Goal: Find specific page/section: Find specific page/section

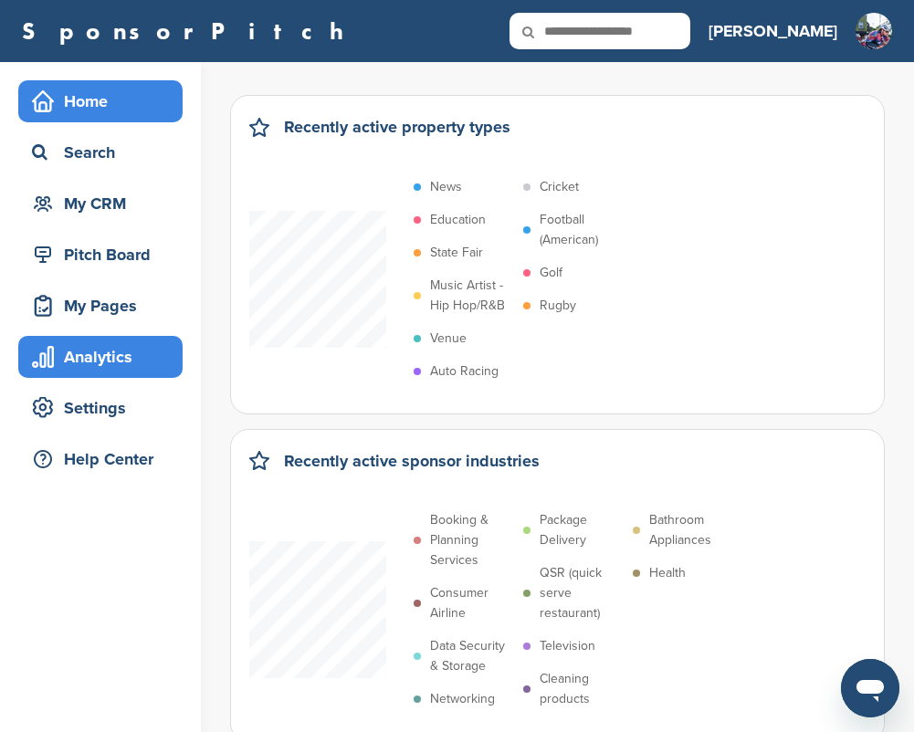
click at [93, 357] on div "Analytics" at bounding box center [104, 357] width 155 height 33
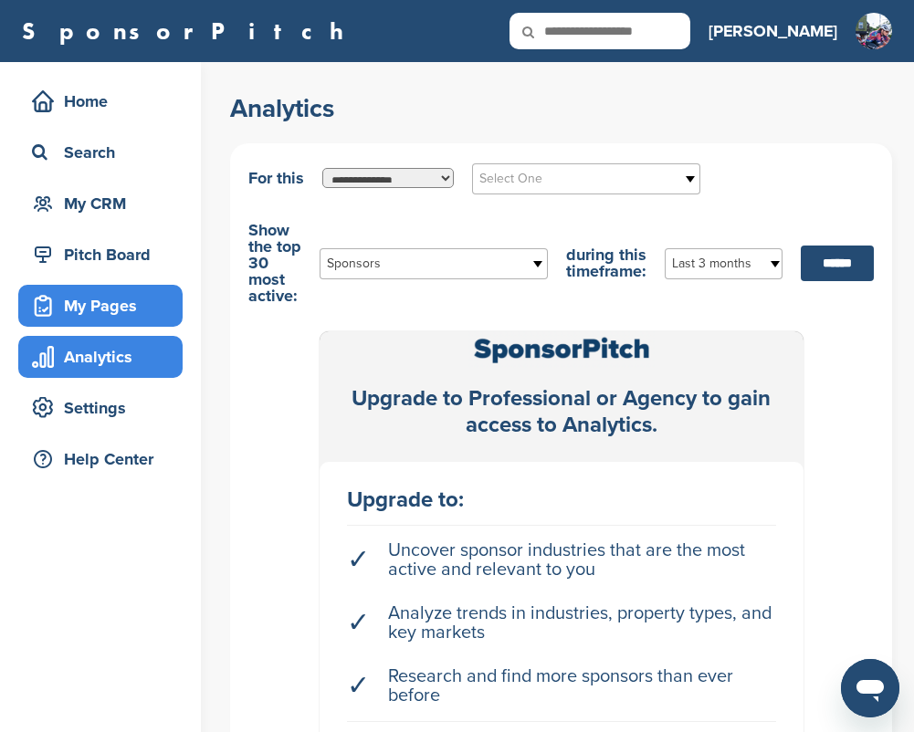
click at [105, 300] on div "My Pages" at bounding box center [104, 305] width 155 height 33
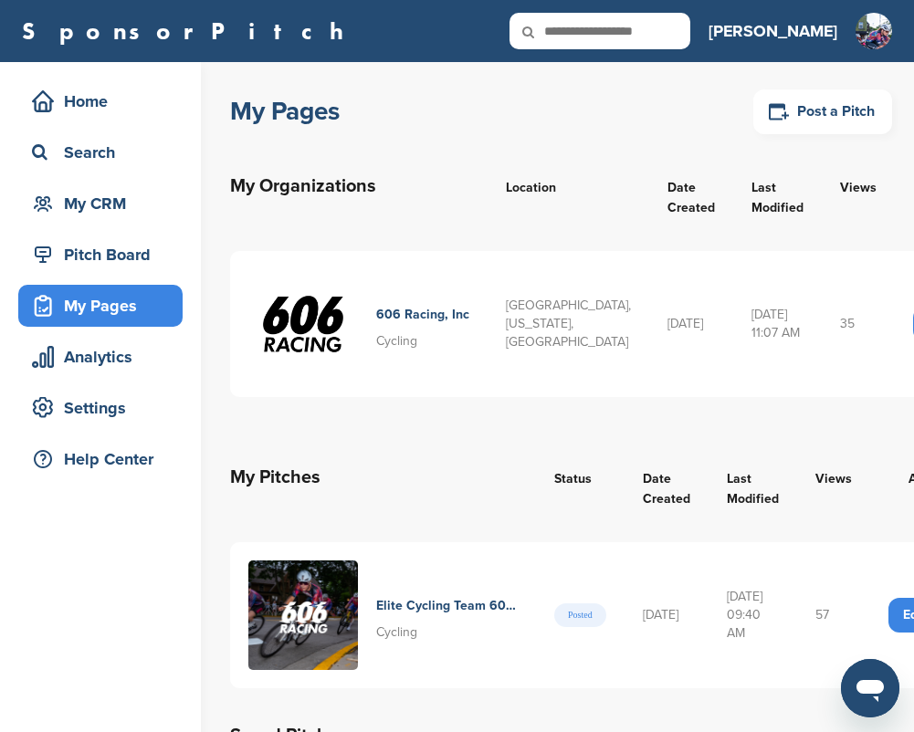
click at [420, 596] on h4 "Elite Cycling Team 606 Racing" at bounding box center [447, 606] width 142 height 20
